Goal: Task Accomplishment & Management: Manage account settings

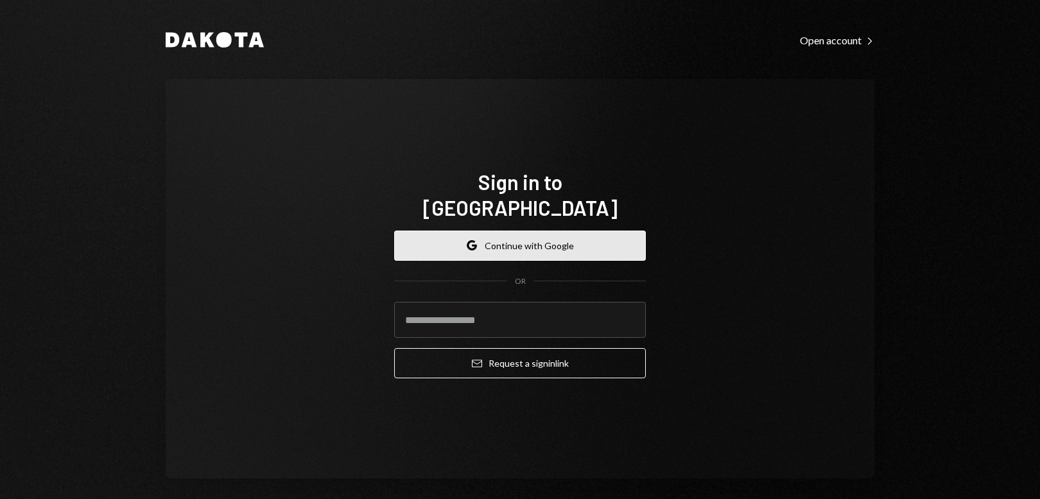
click at [524, 239] on button "Google Continue with Google" at bounding box center [520, 246] width 252 height 30
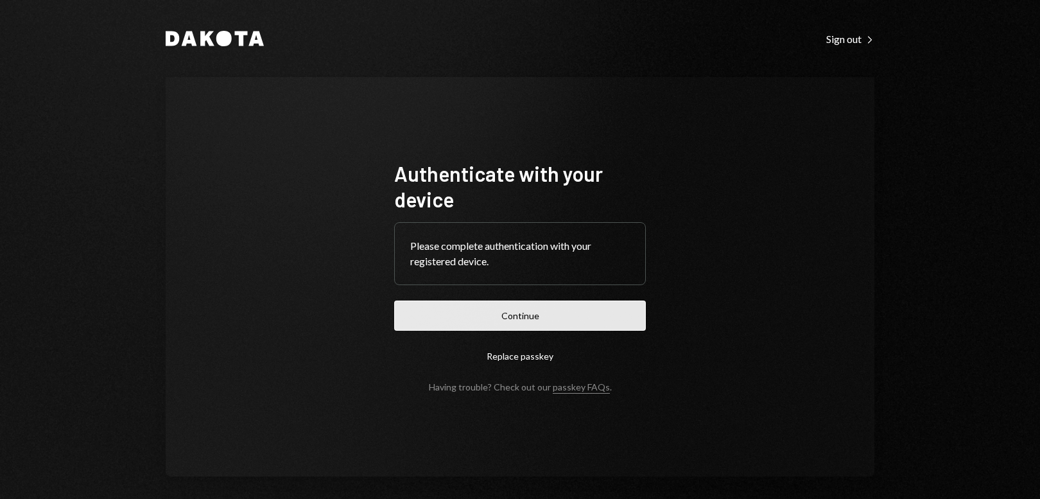
click at [488, 322] on button "Continue" at bounding box center [520, 316] width 252 height 30
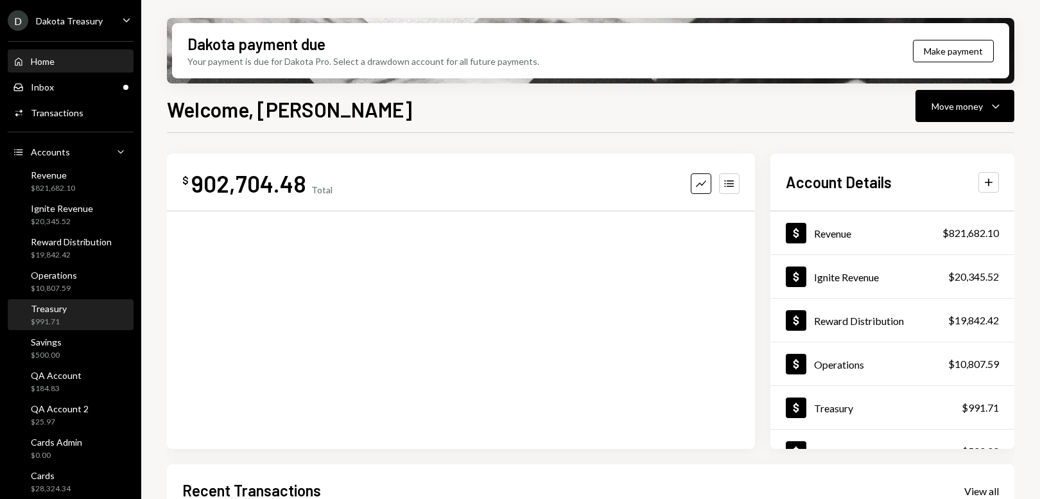
click at [76, 313] on div "Treasury $991.71" at bounding box center [71, 315] width 116 height 24
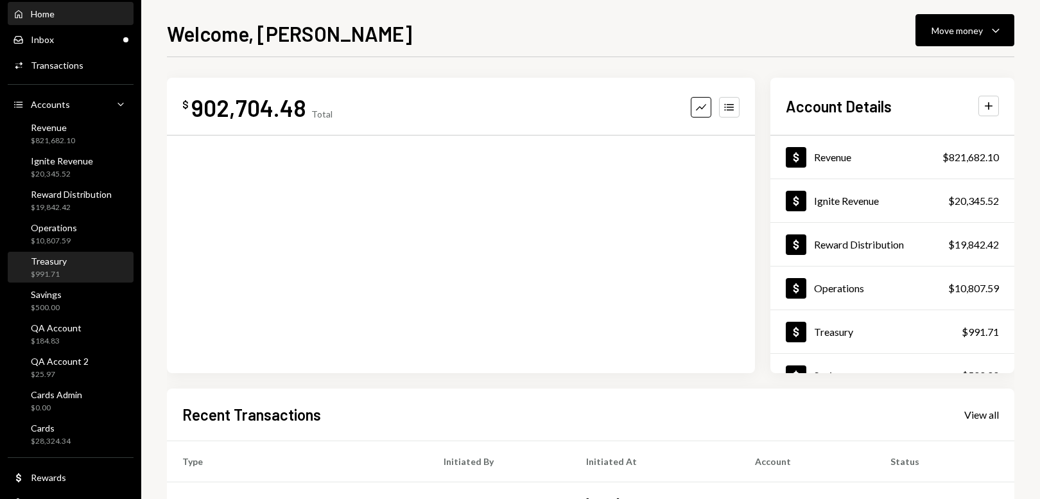
scroll to position [91, 0]
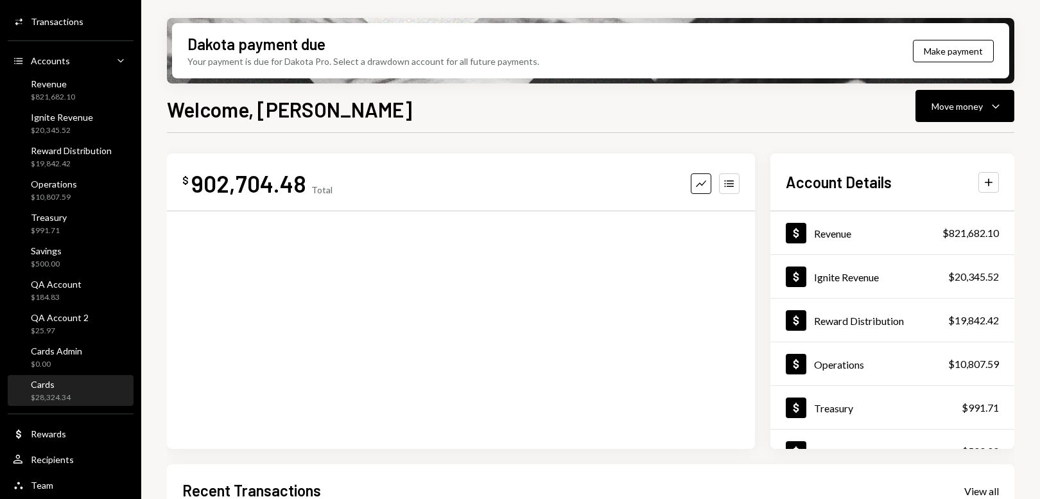
click at [67, 375] on link "Cards $28,324.34" at bounding box center [71, 390] width 126 height 31
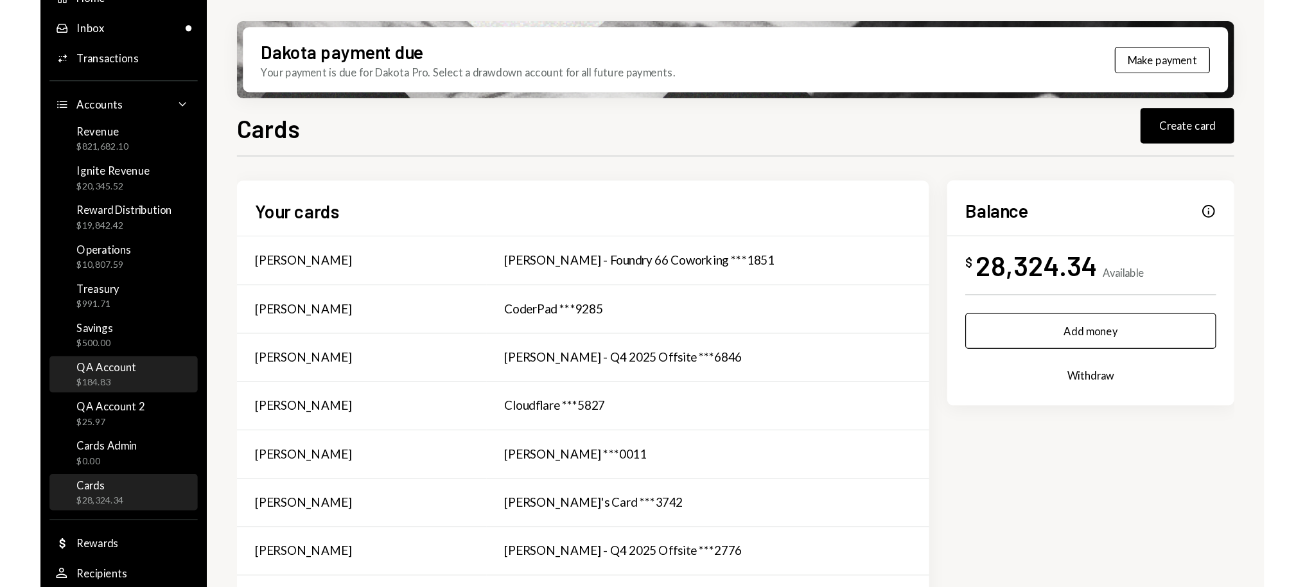
scroll to position [91, 0]
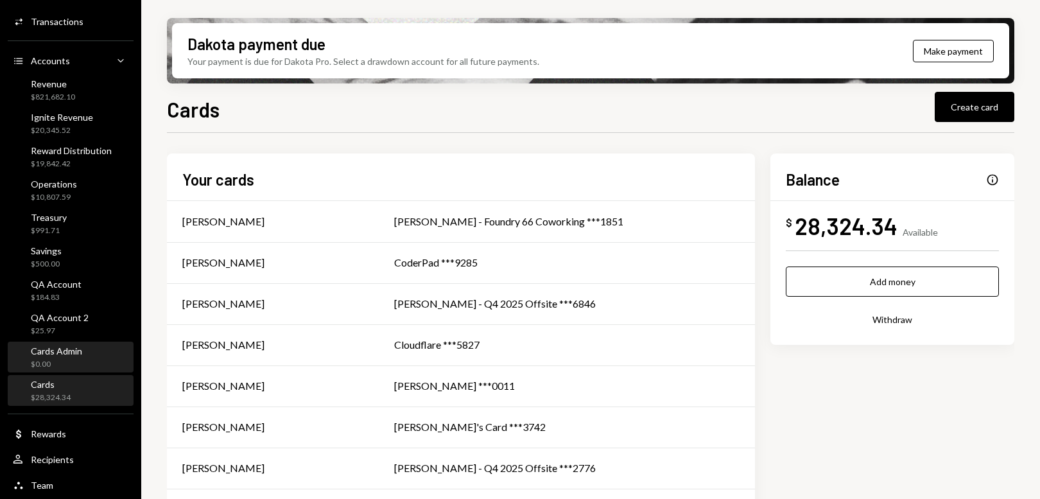
click at [69, 343] on div "Cards Admin $0.00" at bounding box center [71, 358] width 116 height 30
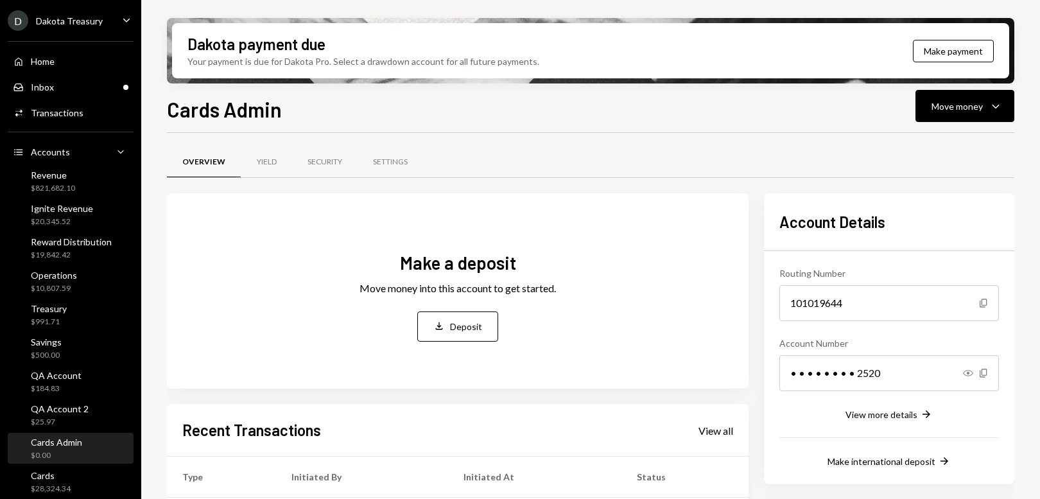
click at [73, 464] on div "Home Home Inbox Inbox Activities Transactions Accounts Accounts Caret Down Reve…" at bounding box center [70, 311] width 141 height 557
click at [76, 471] on div "Cards $28,324.34" at bounding box center [71, 482] width 116 height 24
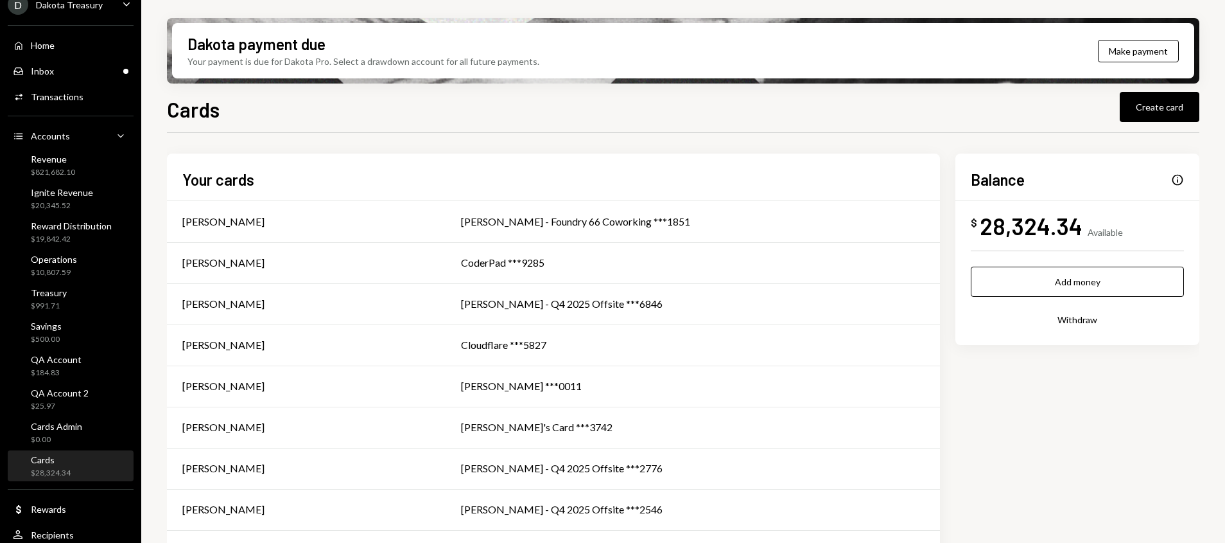
scroll to position [48, 0]
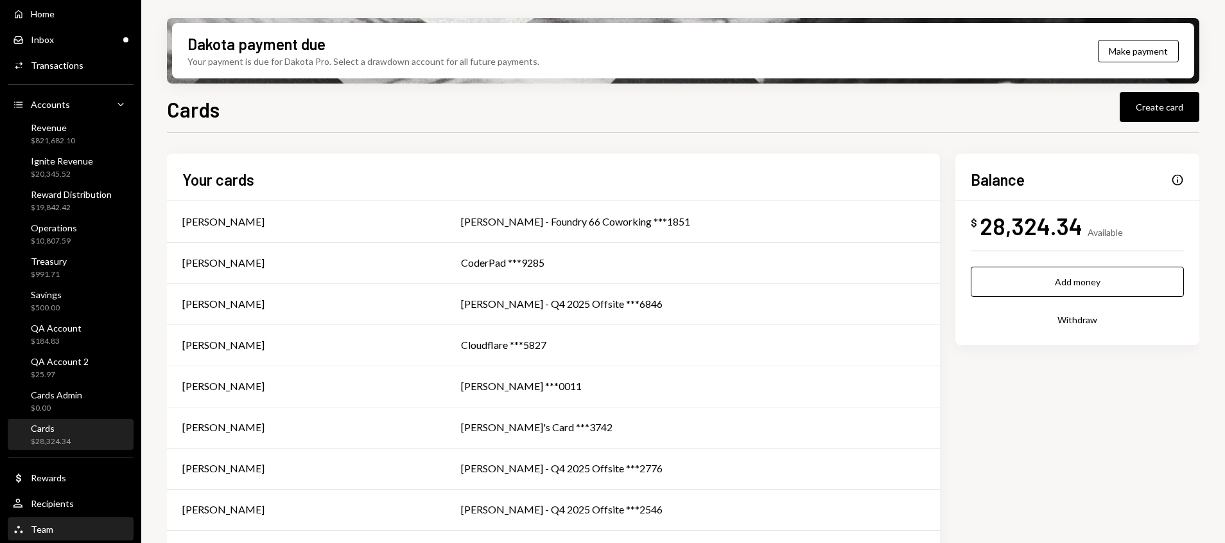
click at [90, 498] on div "Team Team" at bounding box center [71, 529] width 116 height 12
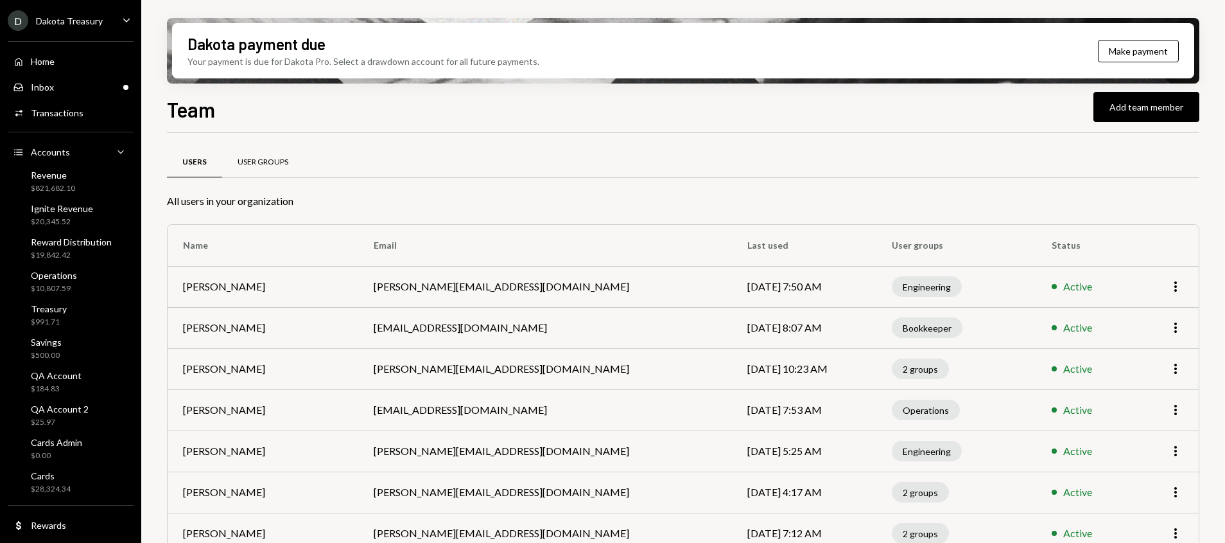
click at [276, 175] on div "User Groups" at bounding box center [263, 162] width 82 height 31
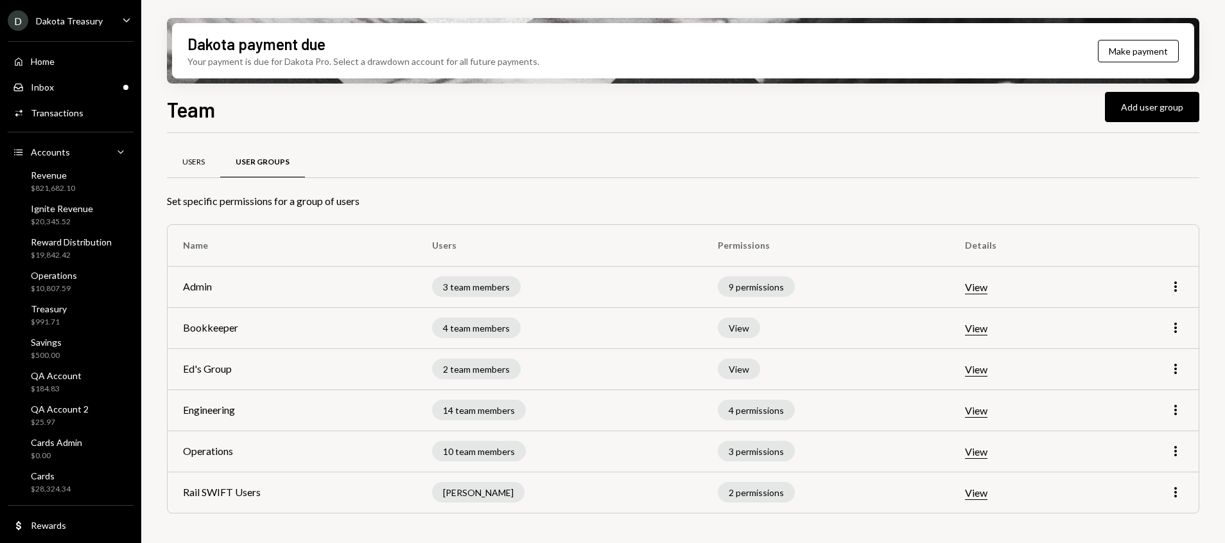
click at [196, 152] on div "Users" at bounding box center [193, 162] width 53 height 31
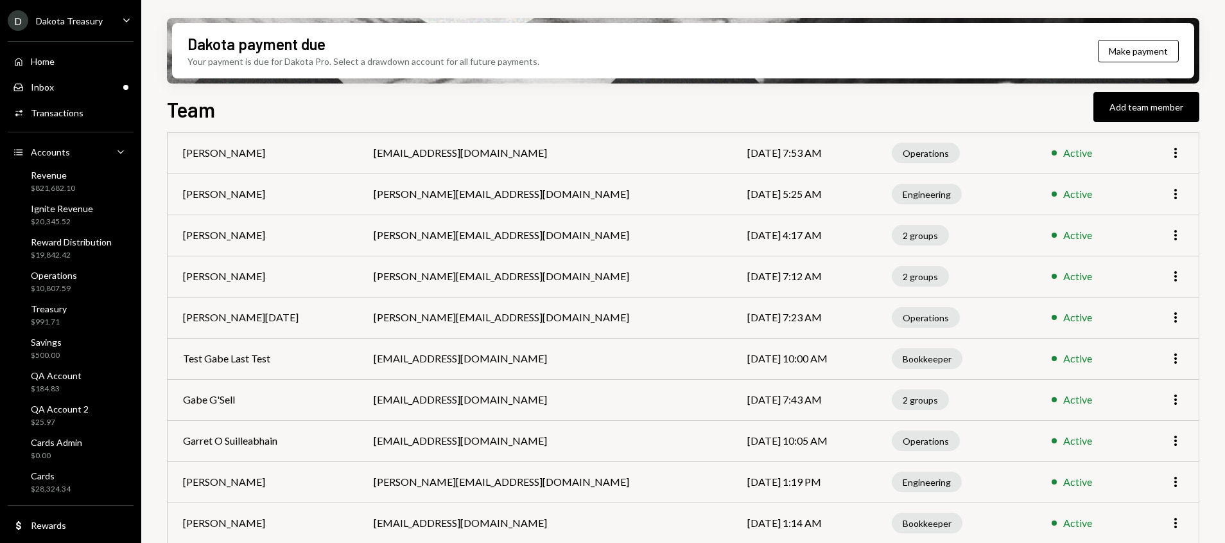
scroll to position [254, 0]
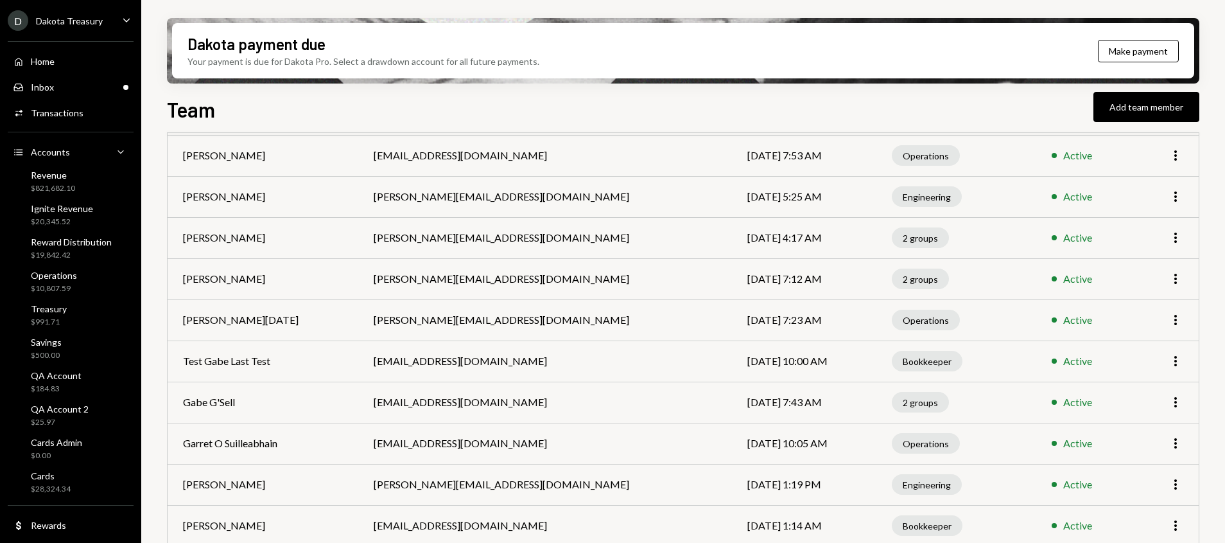
click at [78, 24] on div "Dakota Treasury" at bounding box center [69, 20] width 67 height 11
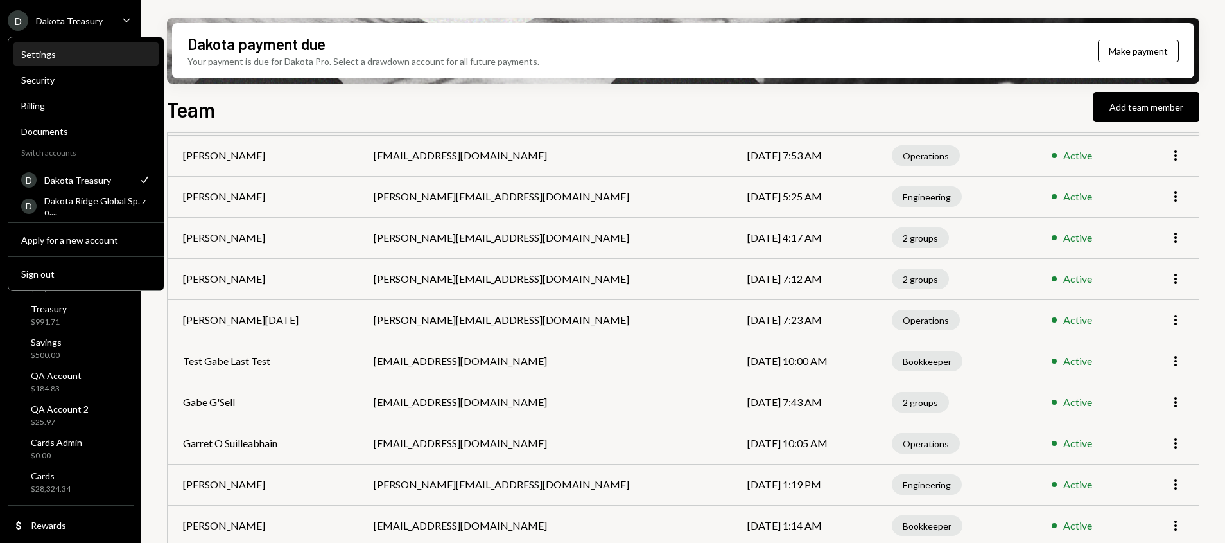
click at [66, 47] on div "Settings" at bounding box center [86, 55] width 130 height 22
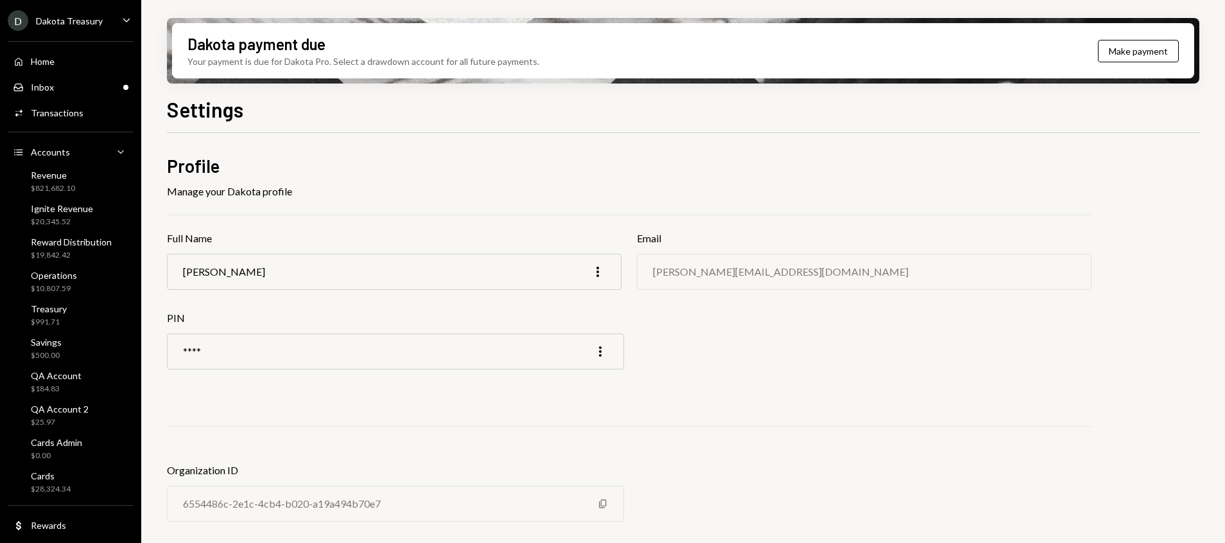
click at [73, 24] on div "Dakota Treasury" at bounding box center [69, 20] width 67 height 11
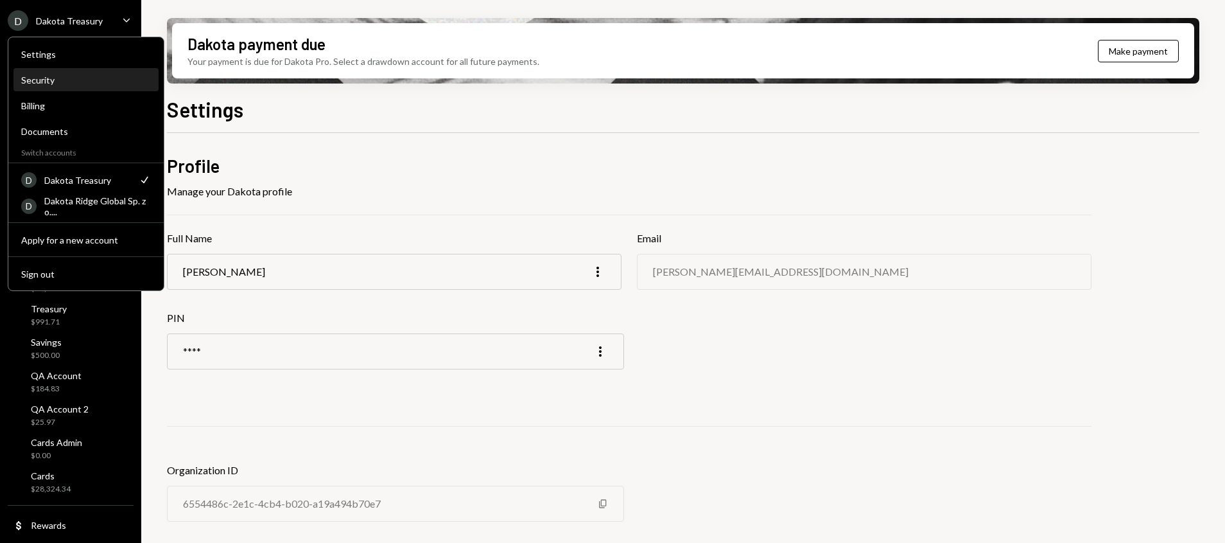
click at [78, 75] on div "Security" at bounding box center [86, 79] width 130 height 11
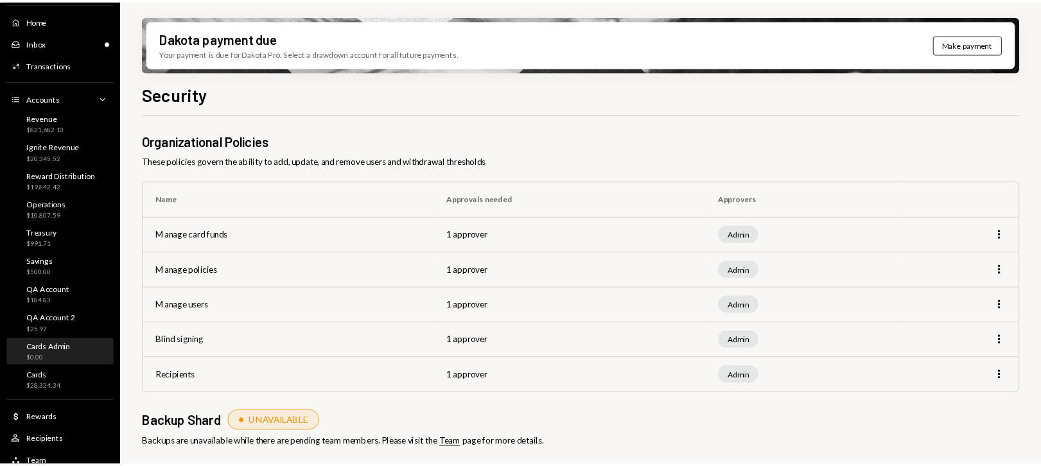
scroll to position [48, 0]
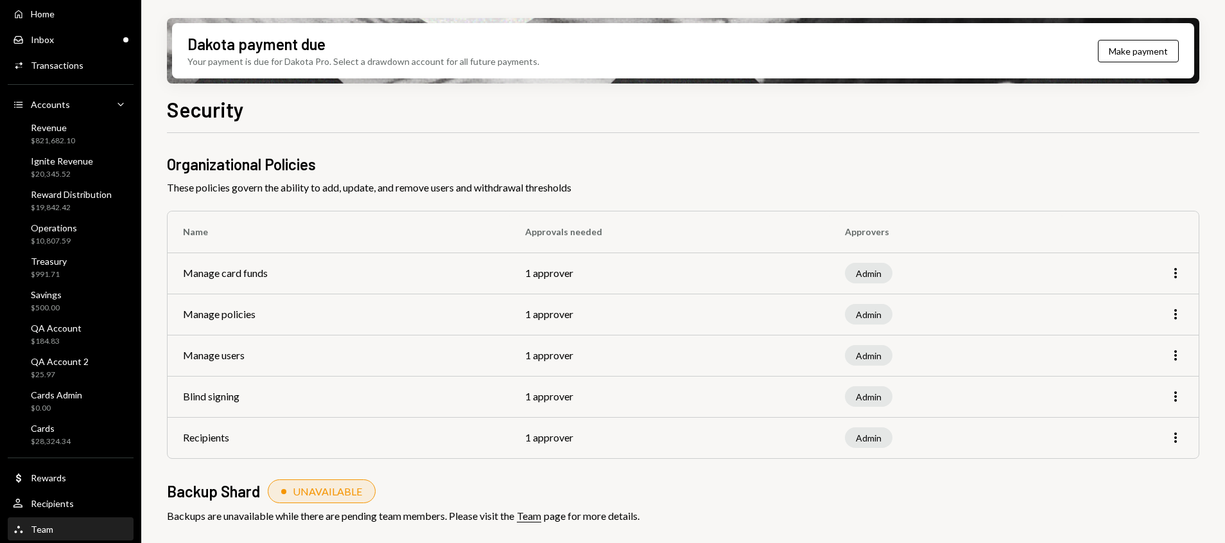
click at [86, 498] on div "Team Team" at bounding box center [71, 529] width 116 height 22
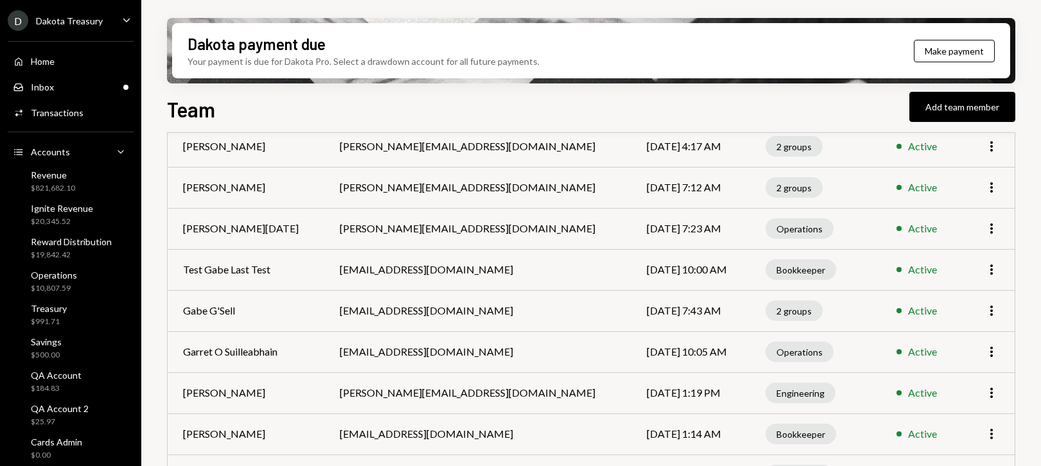
scroll to position [351, 0]
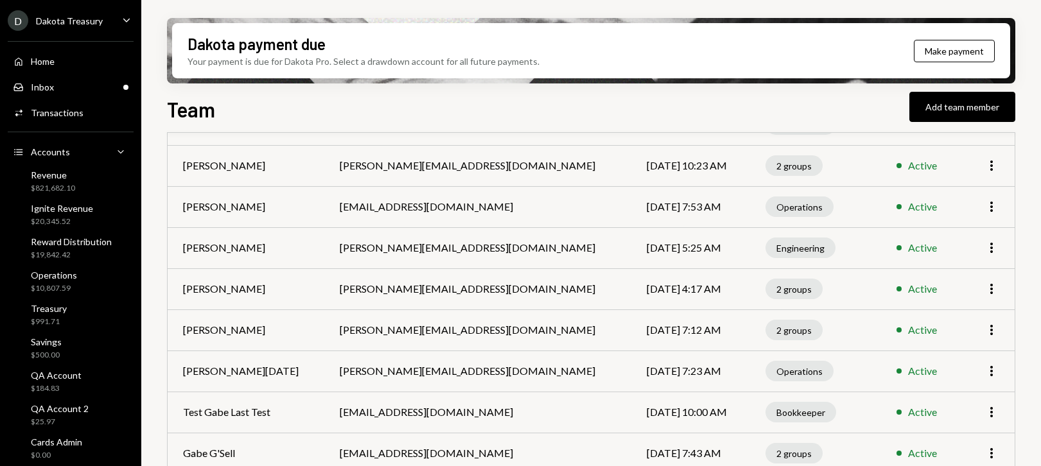
scroll to position [184, 0]
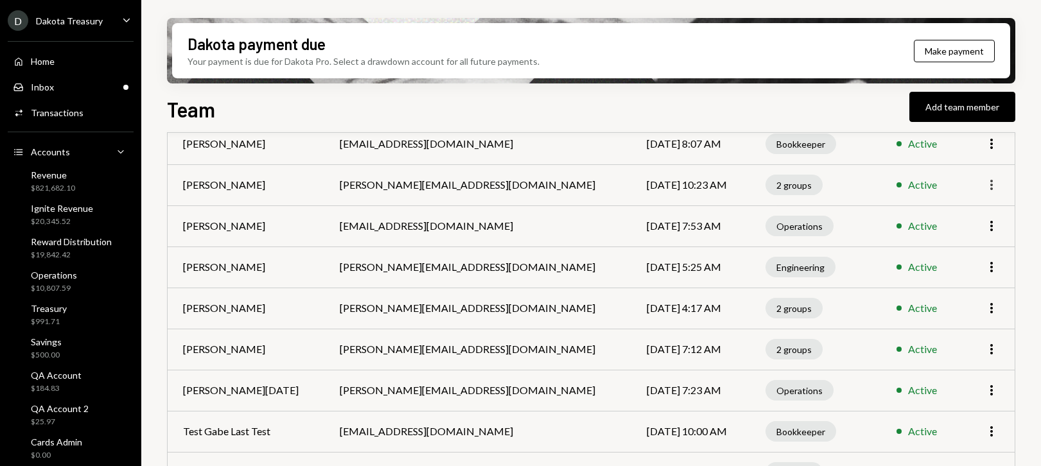
click at [995, 184] on icon "More" at bounding box center [991, 184] width 15 height 15
click at [836, 187] on td "2 groups" at bounding box center [815, 184] width 131 height 41
click at [816, 184] on td "2 groups" at bounding box center [815, 184] width 131 height 41
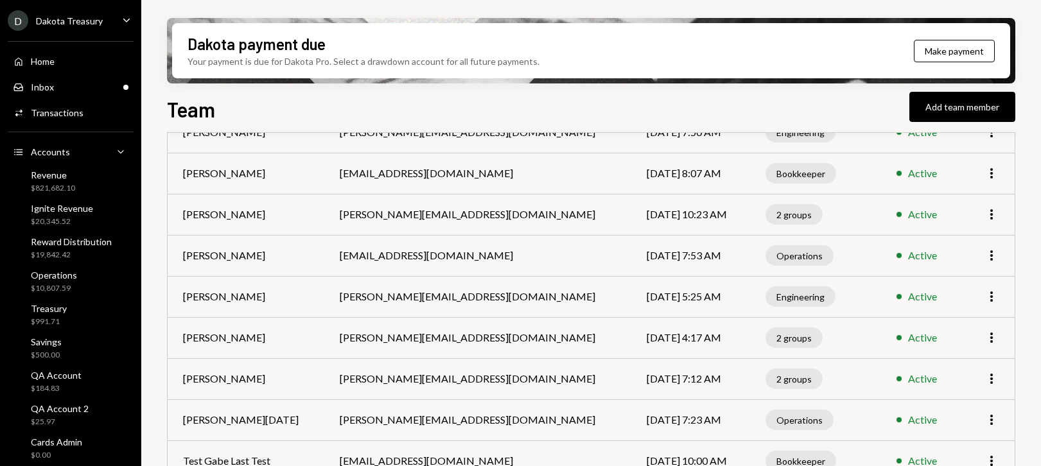
scroll to position [0, 0]
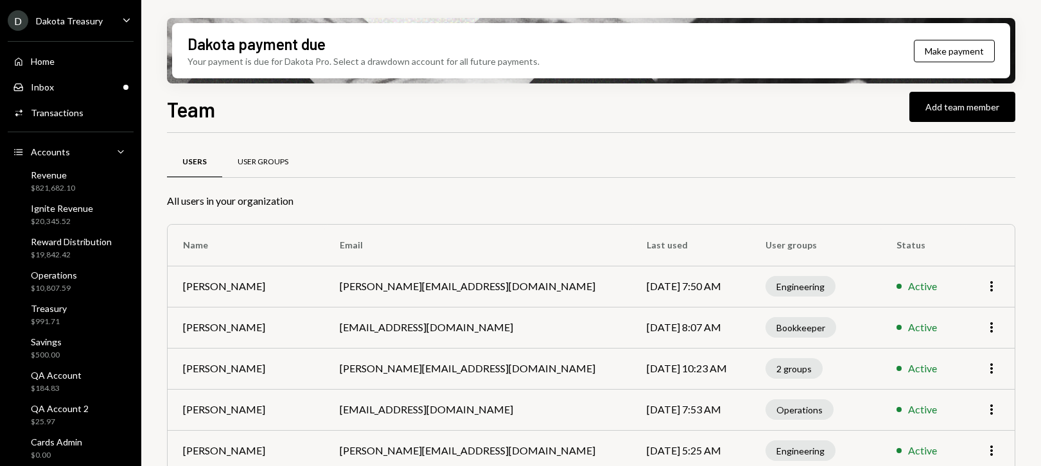
click at [284, 154] on div "User Groups" at bounding box center [263, 162] width 82 height 31
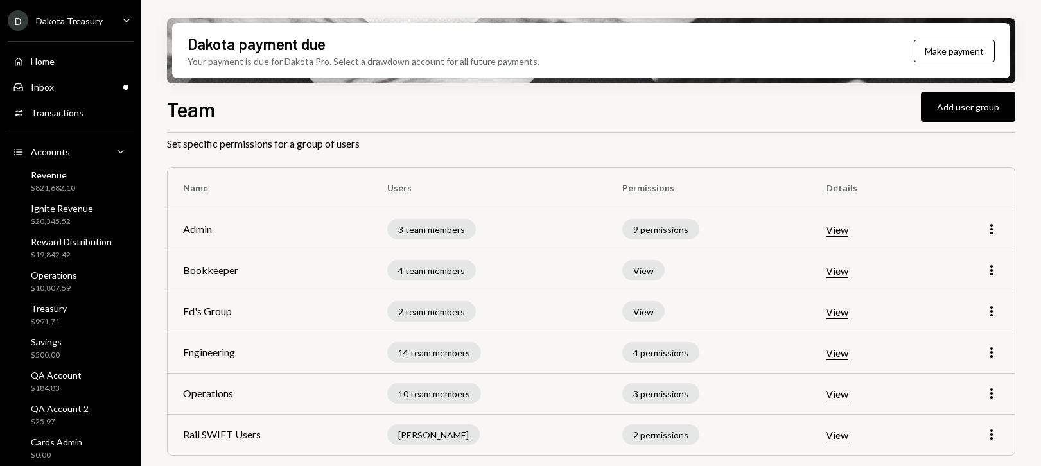
scroll to position [58, 0]
click at [985, 228] on icon "More" at bounding box center [991, 228] width 15 height 15
click at [977, 249] on div "Edit" at bounding box center [962, 256] width 64 height 22
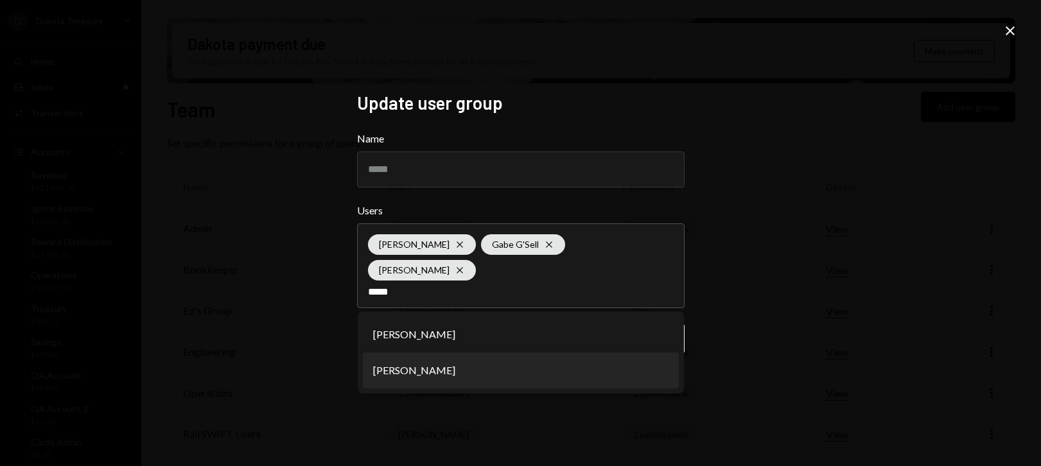
type input "*****"
click at [601, 353] on li "[PERSON_NAME]" at bounding box center [521, 371] width 316 height 36
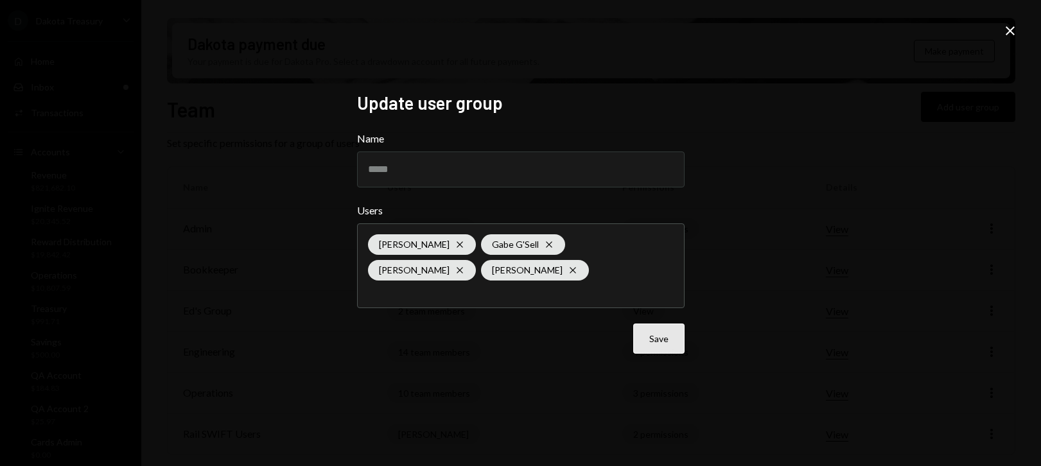
click at [652, 332] on button "Save" at bounding box center [658, 339] width 51 height 30
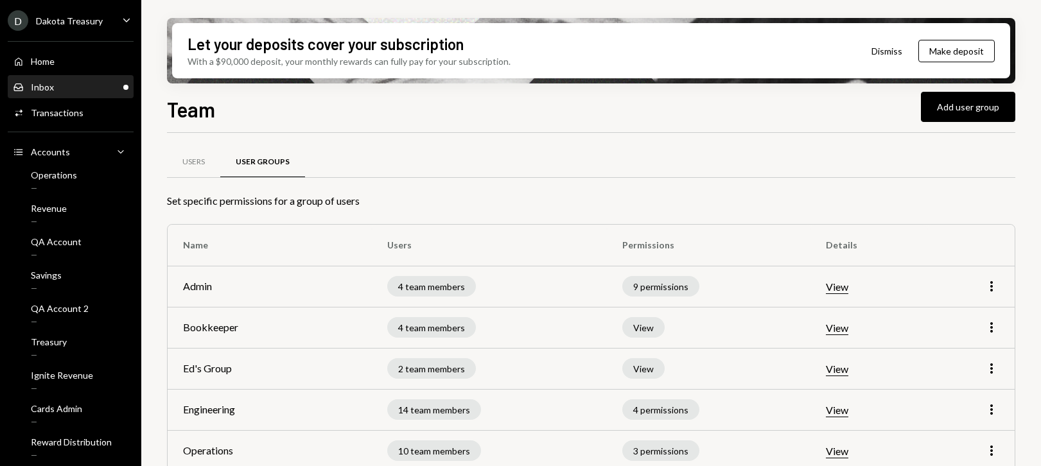
click at [74, 83] on div "Inbox Inbox" at bounding box center [71, 88] width 116 height 12
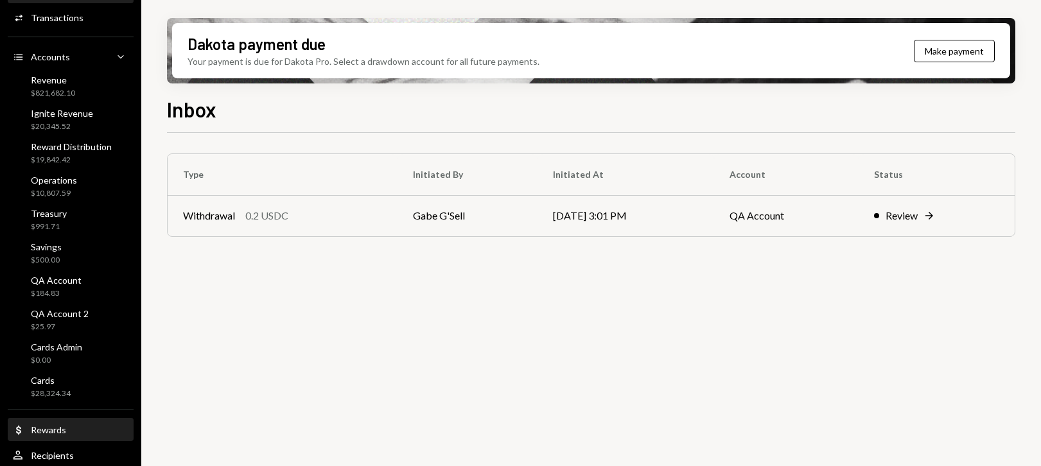
scroll to position [124, 0]
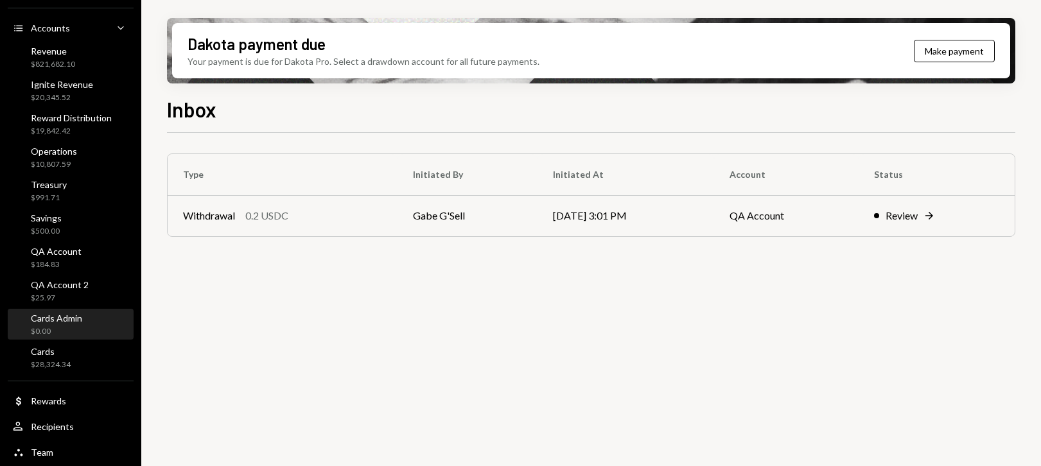
click at [68, 326] on div "$0.00" at bounding box center [56, 331] width 51 height 11
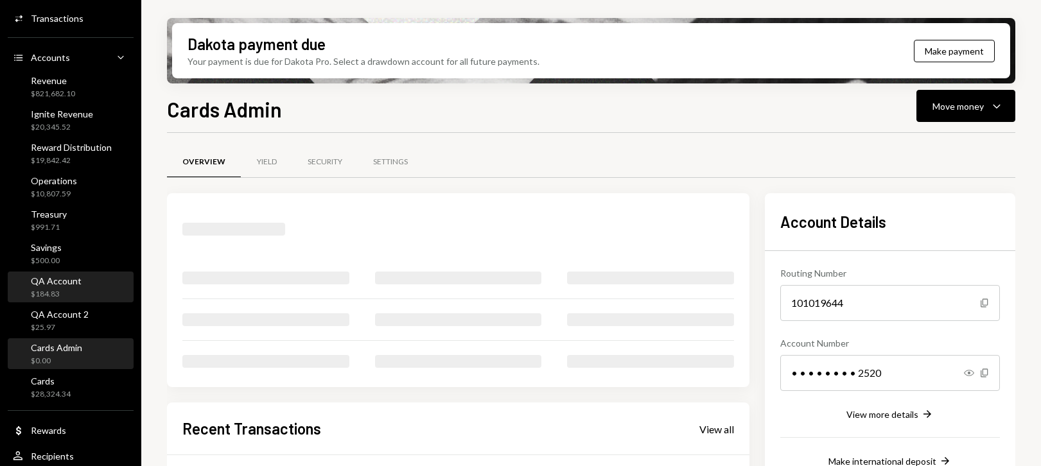
scroll to position [124, 0]
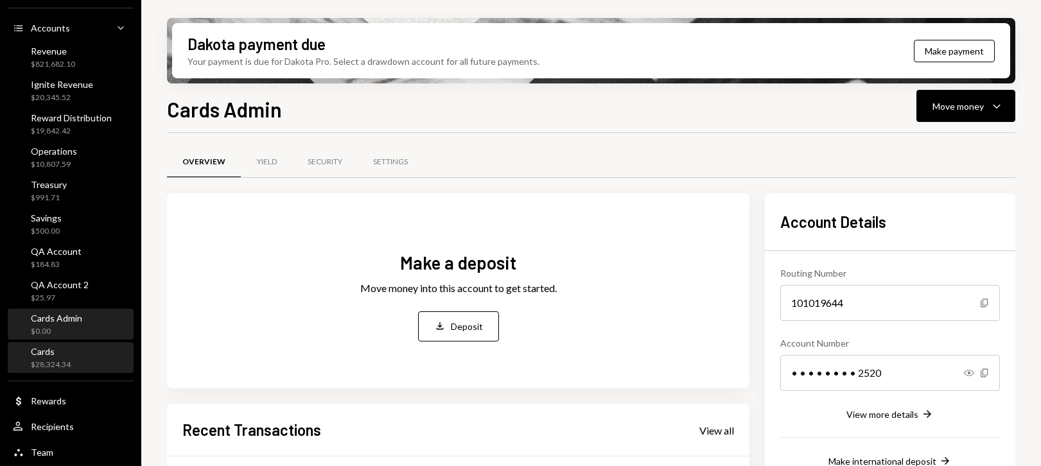
click at [63, 345] on div "Cards $28,324.34" at bounding box center [71, 359] width 116 height 30
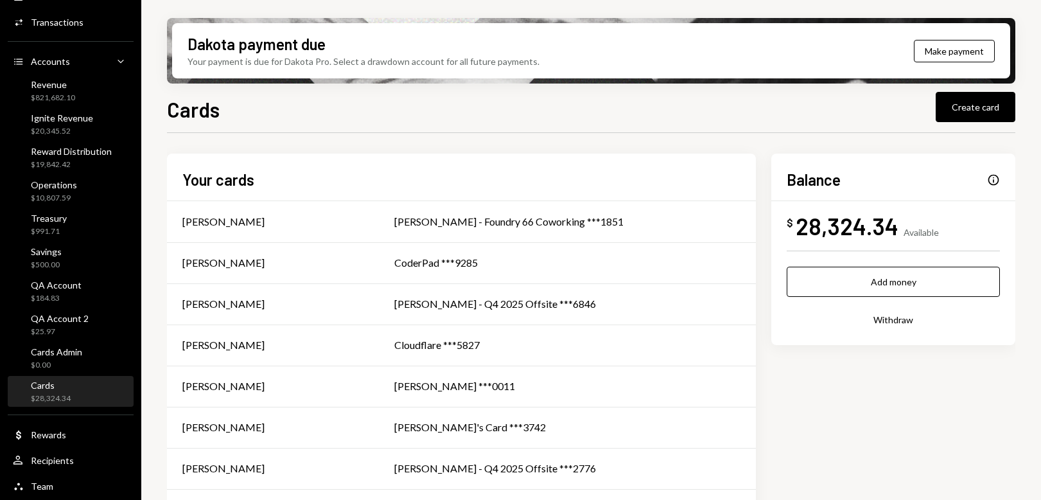
scroll to position [91, 0]
